Goal: Use online tool/utility

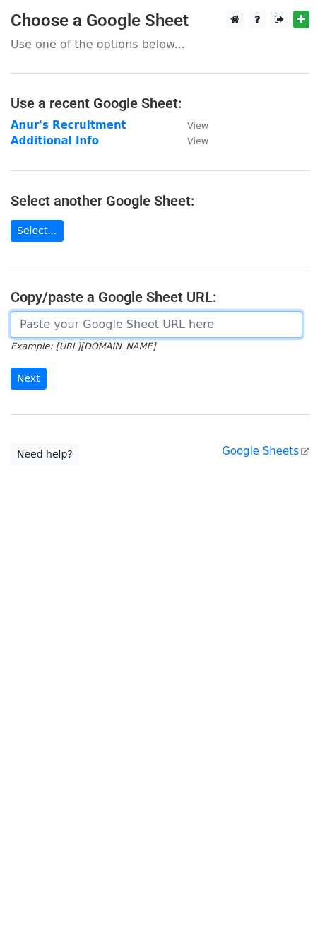
click at [70, 321] on input "url" at bounding box center [157, 324] width 292 height 27
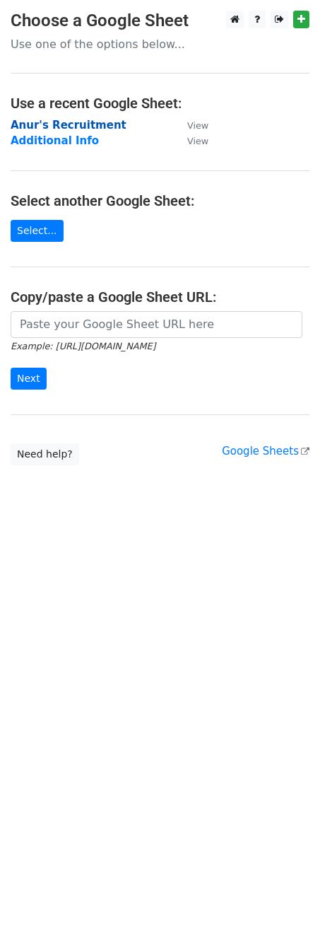
click at [62, 122] on strong "Anur's Recruitment" at bounding box center [69, 125] width 116 height 13
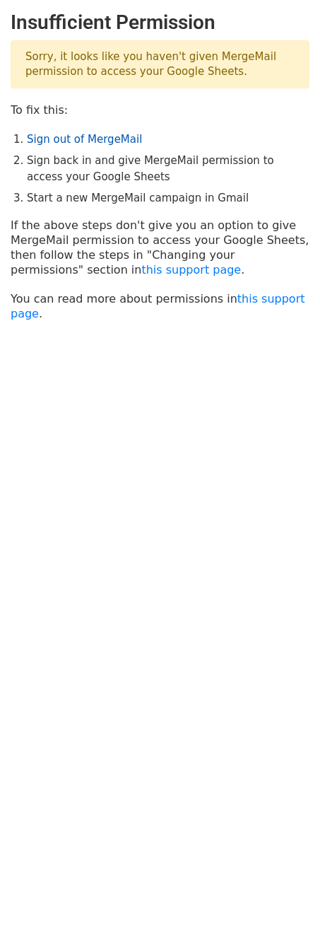
click at [54, 134] on link "Sign out of MergeMail" at bounding box center [84, 139] width 115 height 13
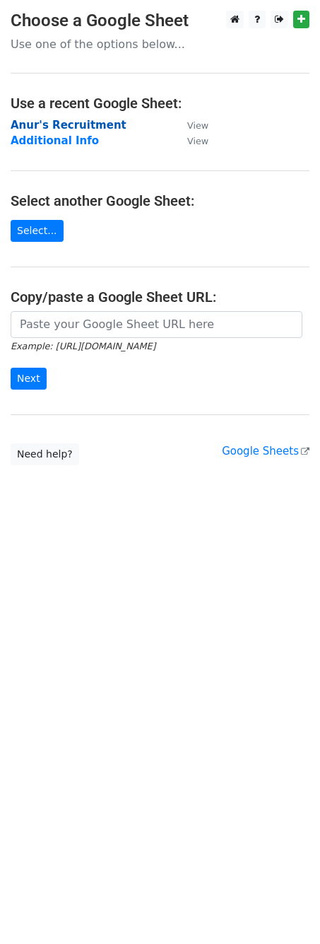
click at [100, 123] on strong "Anur's Recruitment" at bounding box center [69, 125] width 116 height 13
